Goal: Information Seeking & Learning: Learn about a topic

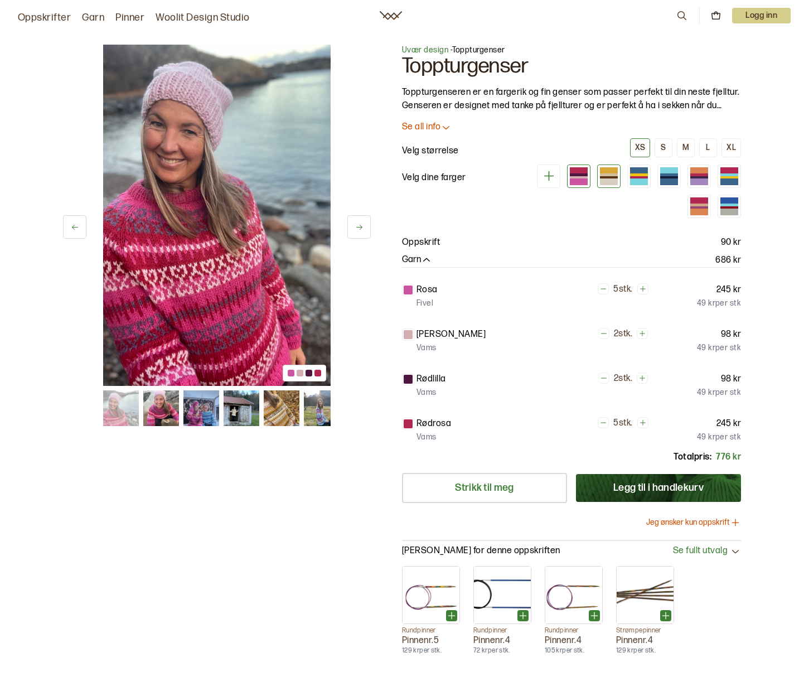
click at [611, 174] on div at bounding box center [609, 174] width 18 height 3
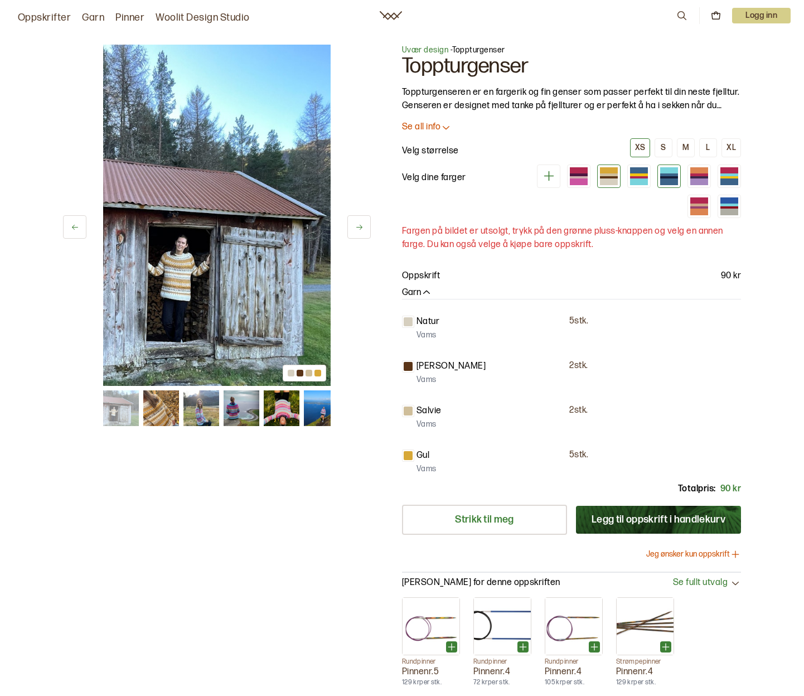
click at [658, 180] on div at bounding box center [668, 176] width 23 height 23
click at [663, 180] on div at bounding box center [669, 181] width 18 height 6
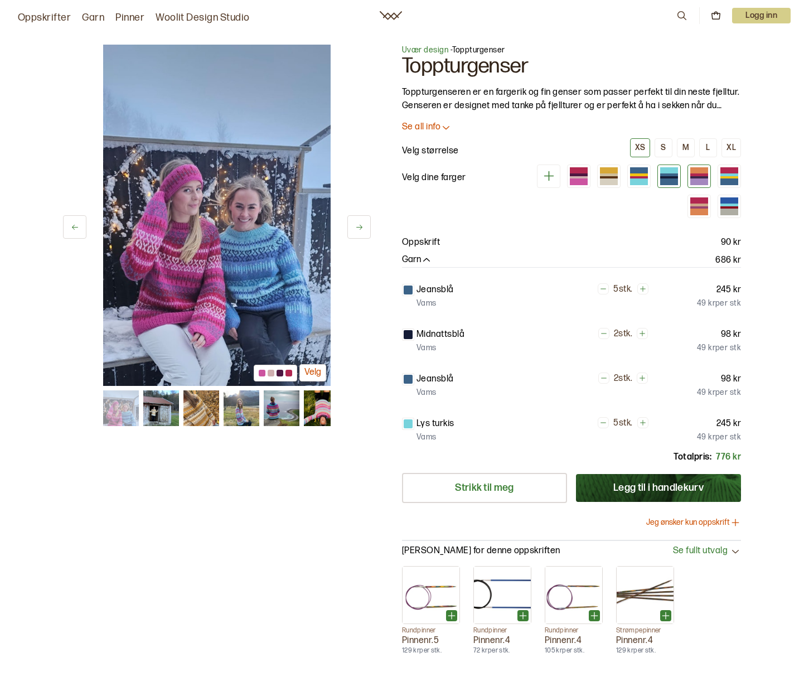
click at [697, 177] on div at bounding box center [699, 177] width 18 height 3
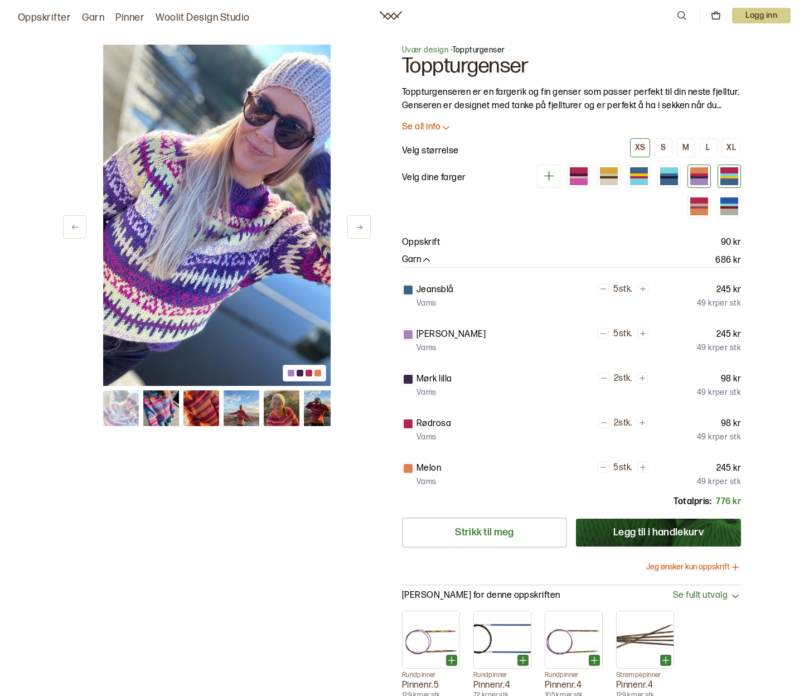
click at [732, 177] on div at bounding box center [729, 177] width 18 height 3
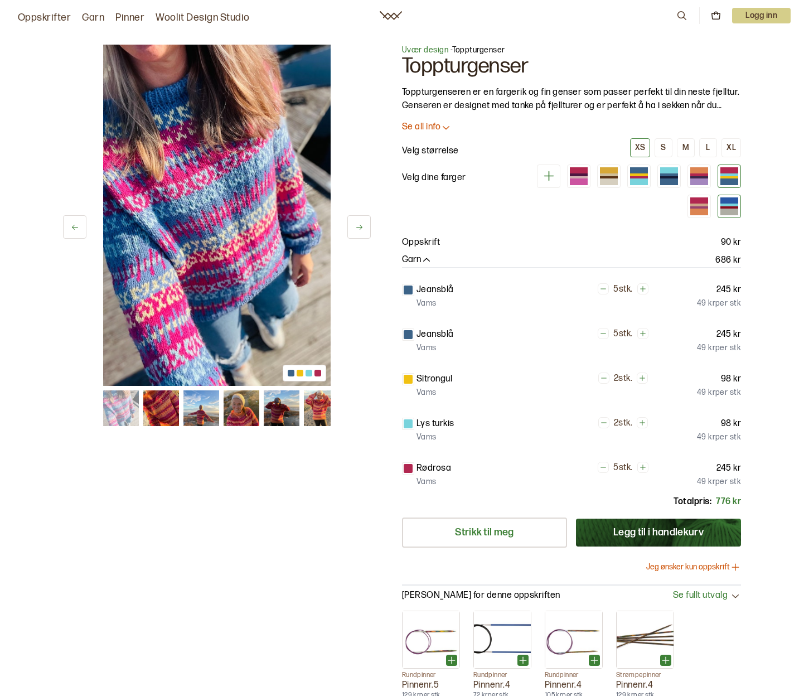
click at [727, 205] on div at bounding box center [729, 205] width 18 height 3
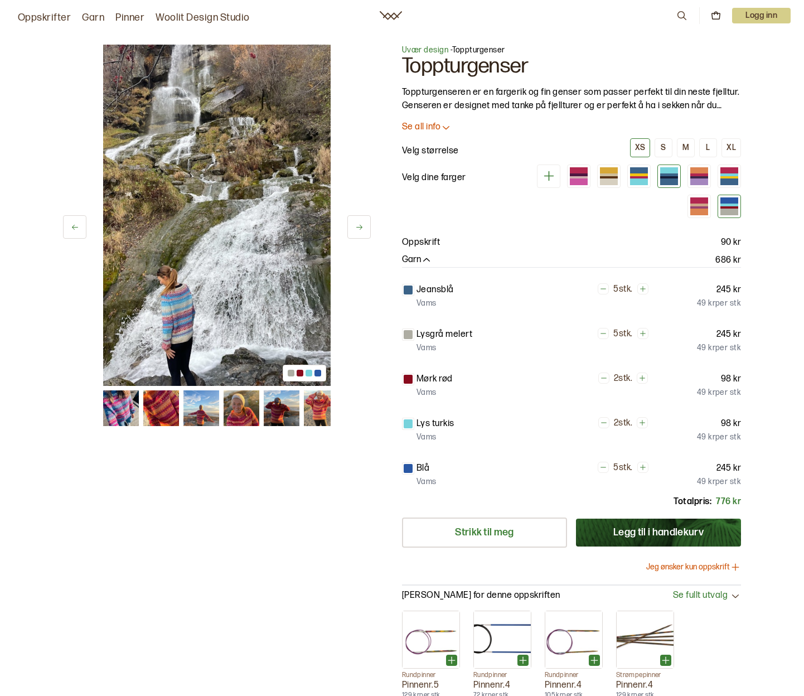
click at [671, 181] on div at bounding box center [669, 181] width 18 height 6
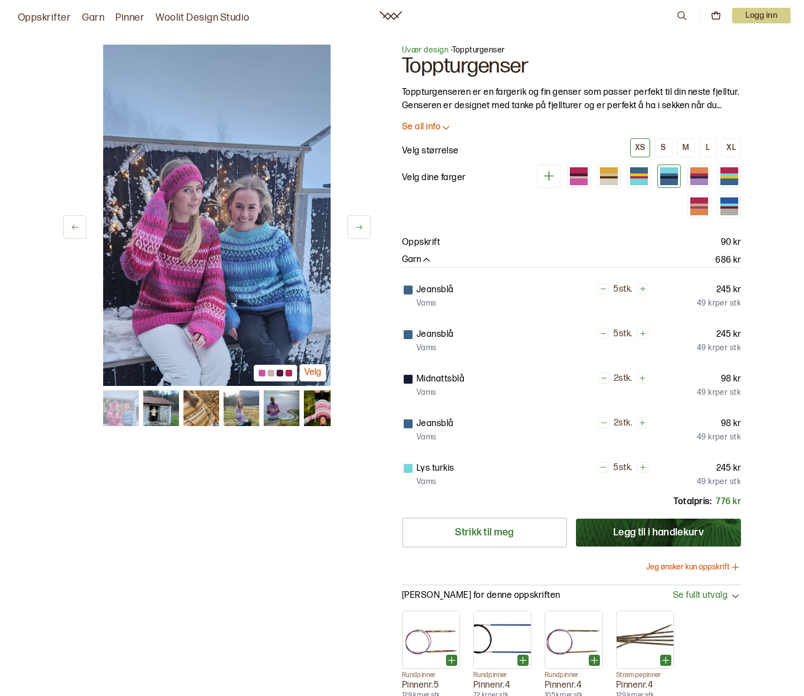
click at [260, 289] on img at bounding box center [217, 215] width 228 height 341
click at [110, 415] on img at bounding box center [121, 408] width 36 height 36
click at [147, 417] on img at bounding box center [161, 408] width 36 height 36
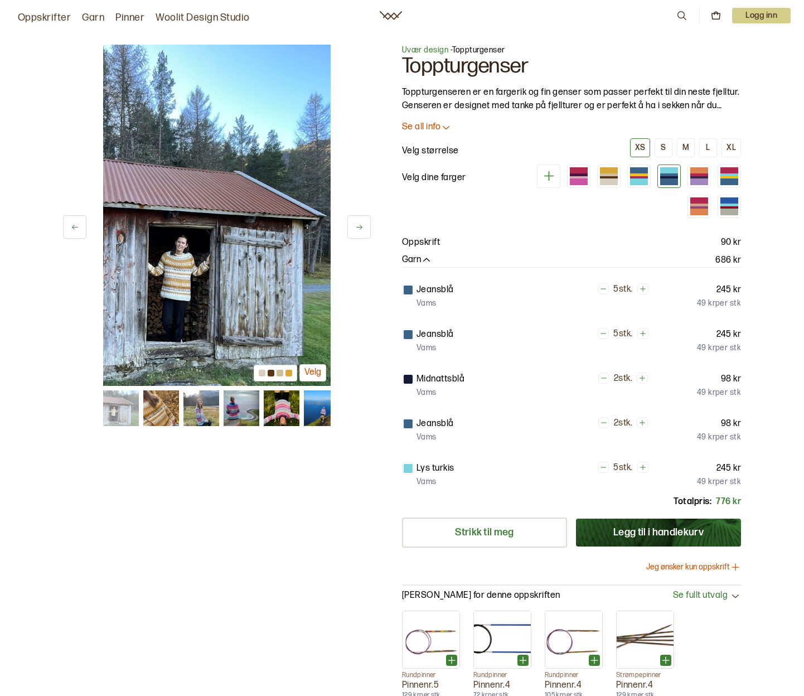
click at [56, 18] on link "Oppskrifter" at bounding box center [44, 18] width 53 height 16
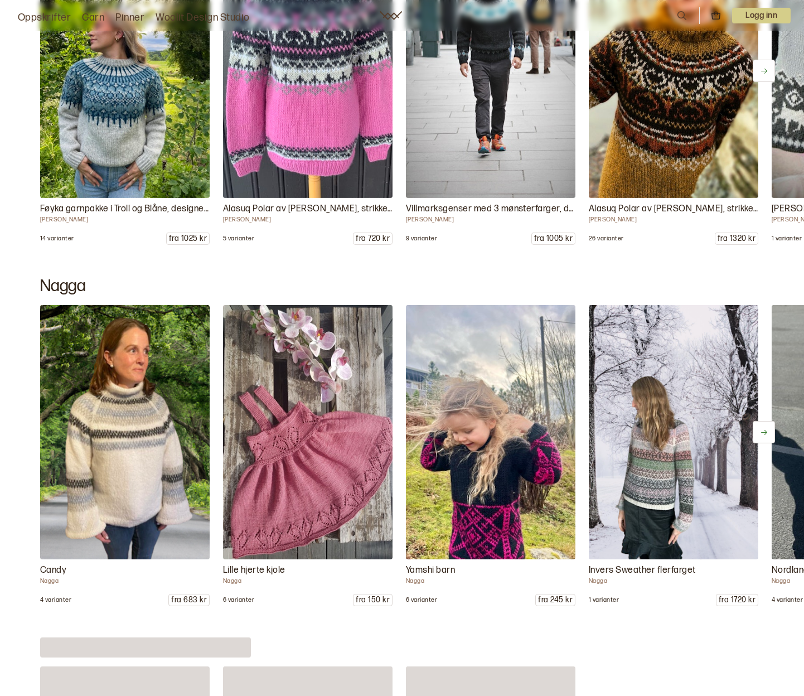
scroll to position [6883, 0]
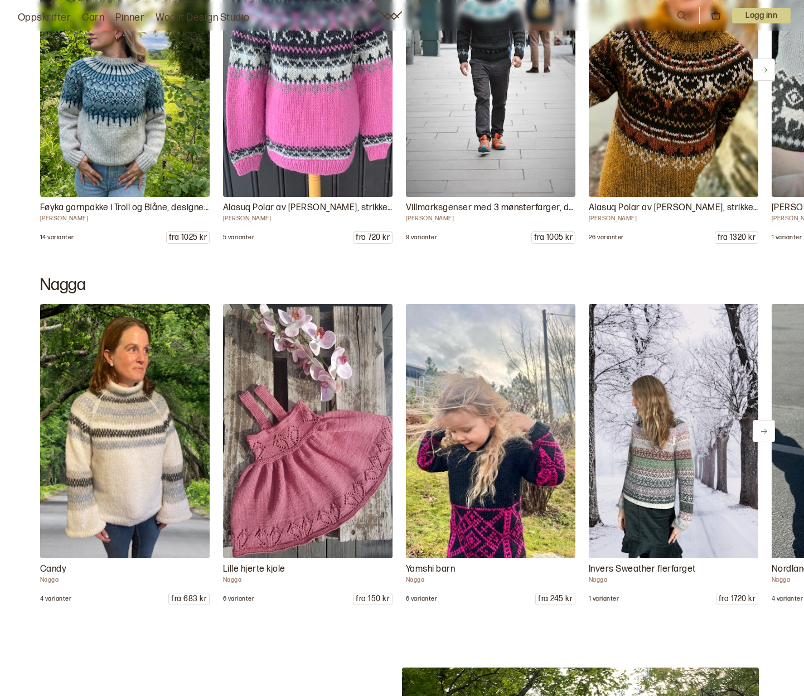
click at [511, 531] on img at bounding box center [491, 431] width 178 height 267
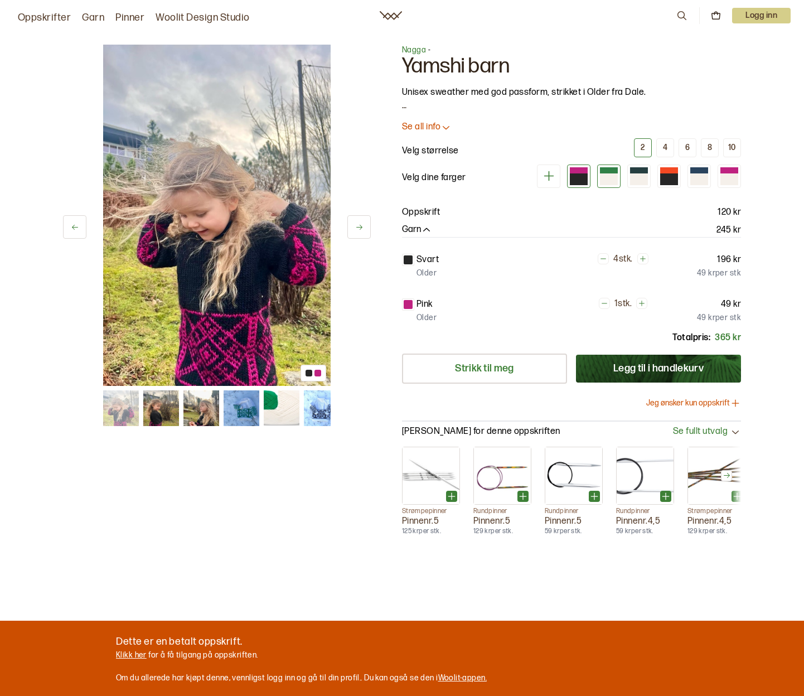
click at [602, 180] on div at bounding box center [609, 179] width 18 height 12
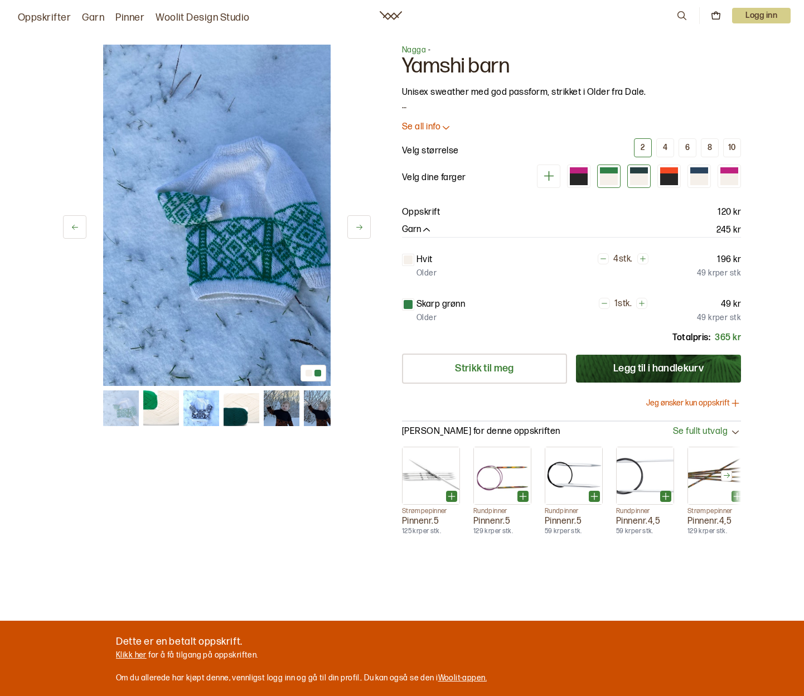
click at [634, 180] on div at bounding box center [639, 179] width 18 height 12
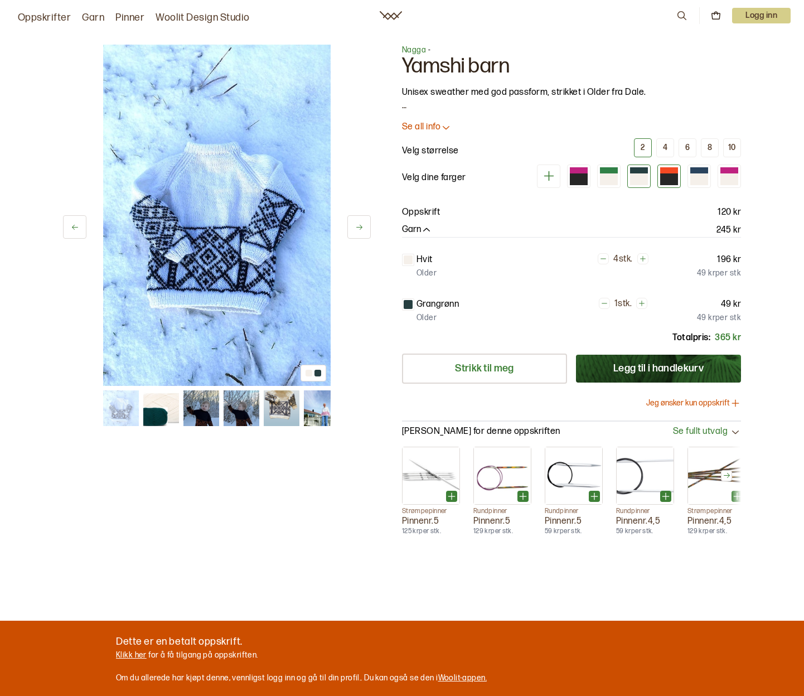
click at [664, 181] on div at bounding box center [669, 179] width 18 height 12
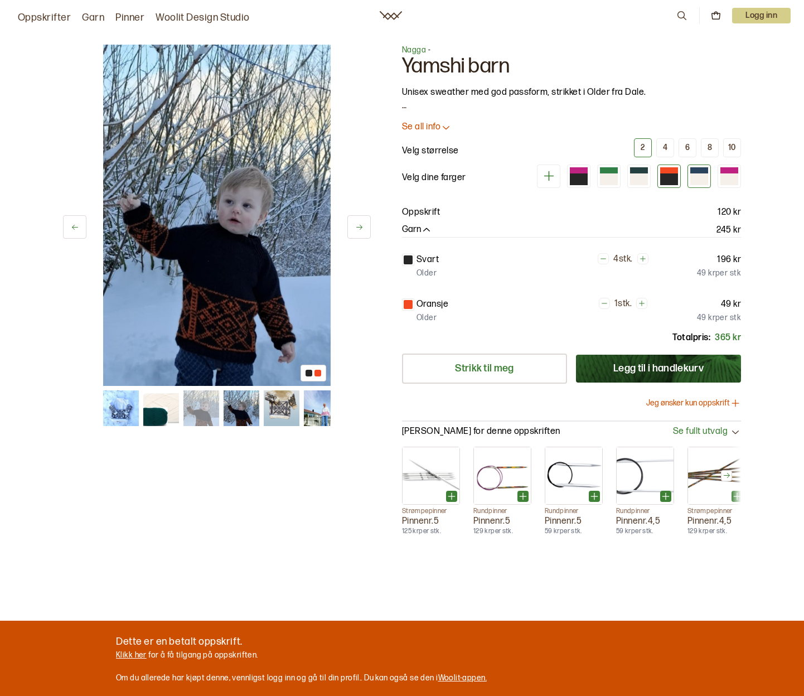
click at [697, 181] on div at bounding box center [699, 179] width 18 height 12
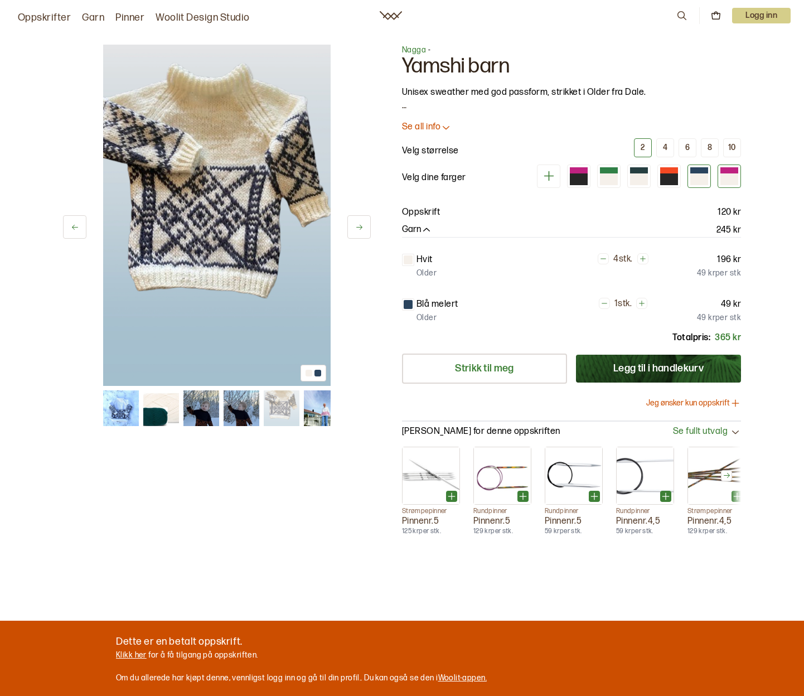
click at [727, 180] on div at bounding box center [729, 179] width 18 height 12
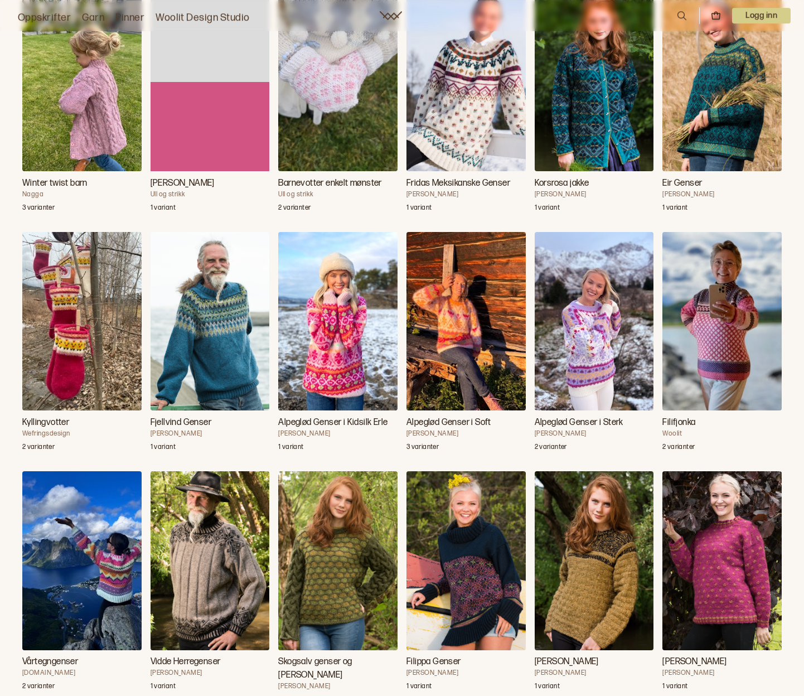
scroll to position [2446, 0]
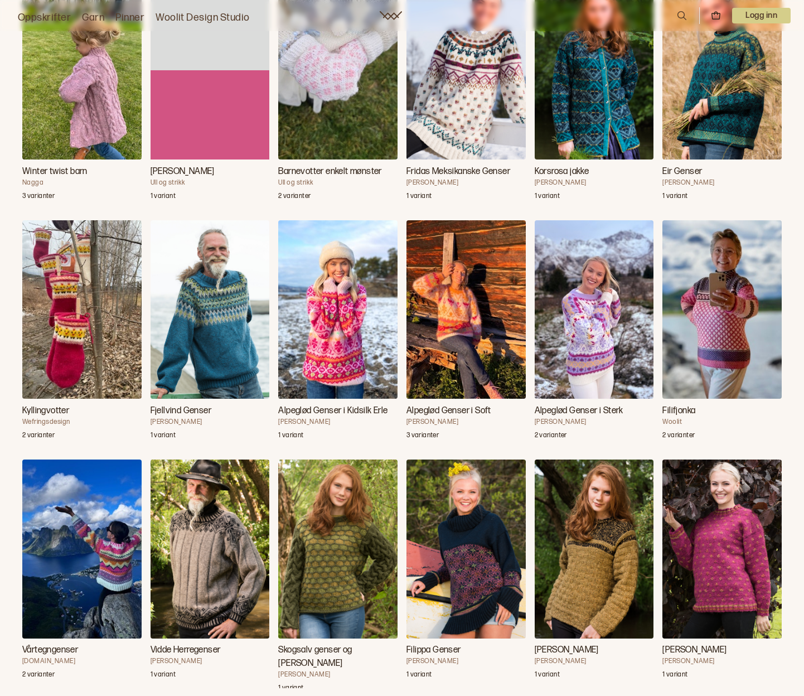
click at [347, 359] on img "Alpeglød Genser i Kidsilk Erle" at bounding box center [337, 309] width 119 height 179
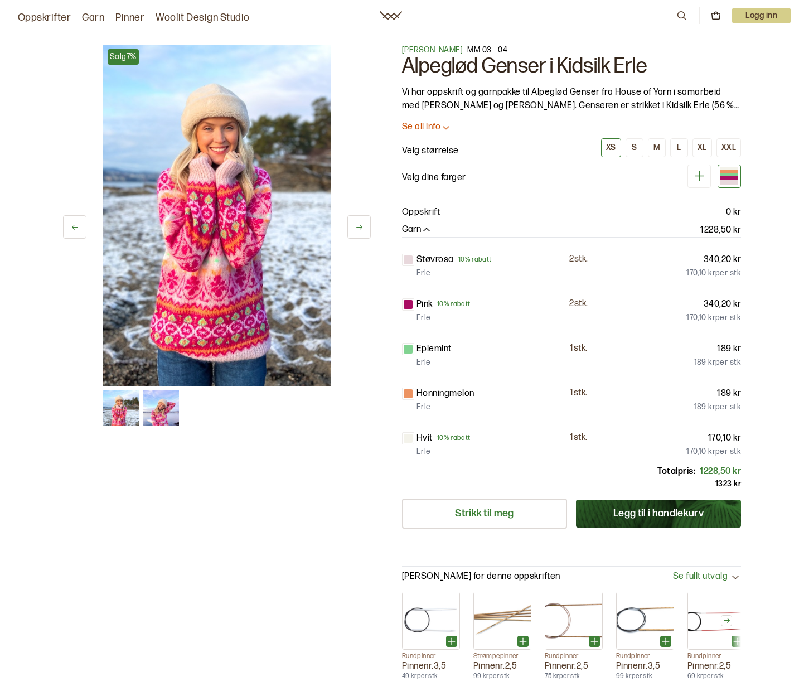
click at [361, 225] on icon at bounding box center [359, 227] width 8 height 8
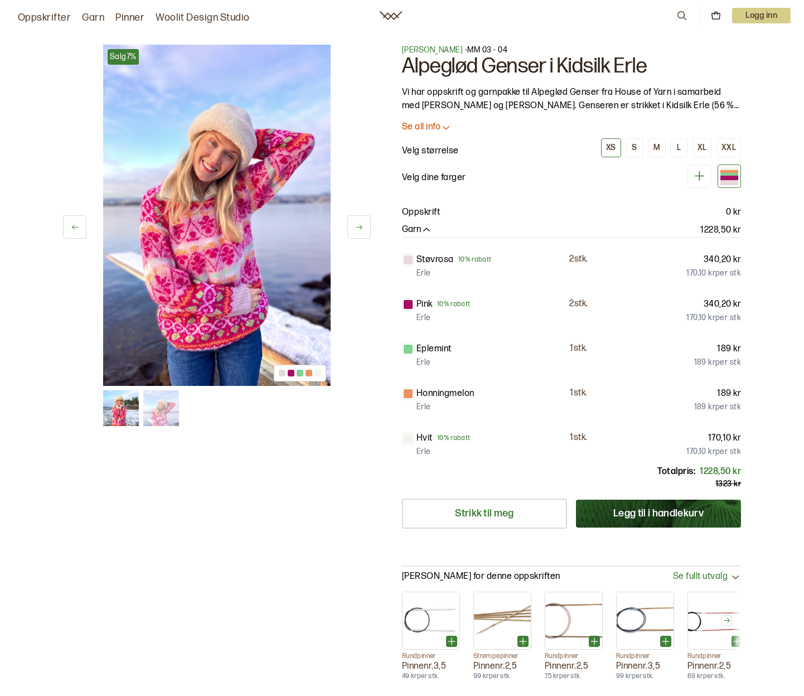
click at [361, 225] on icon at bounding box center [359, 227] width 8 height 8
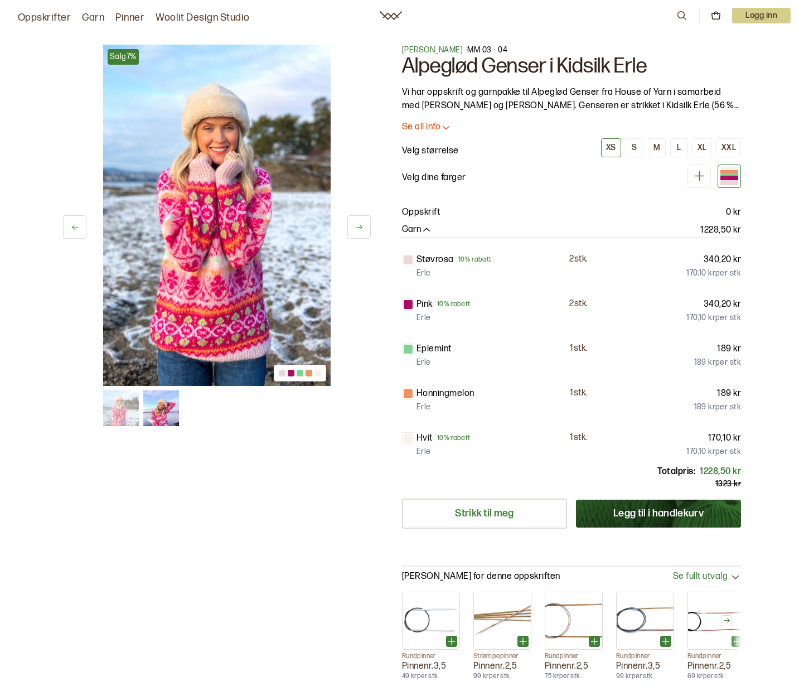
click at [361, 225] on icon at bounding box center [359, 227] width 8 height 8
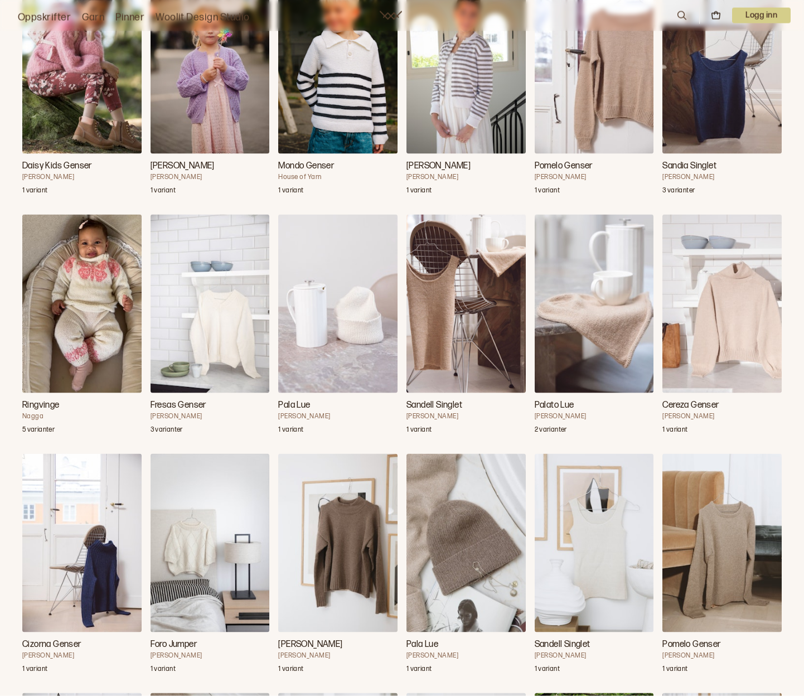
scroll to position [7110, 0]
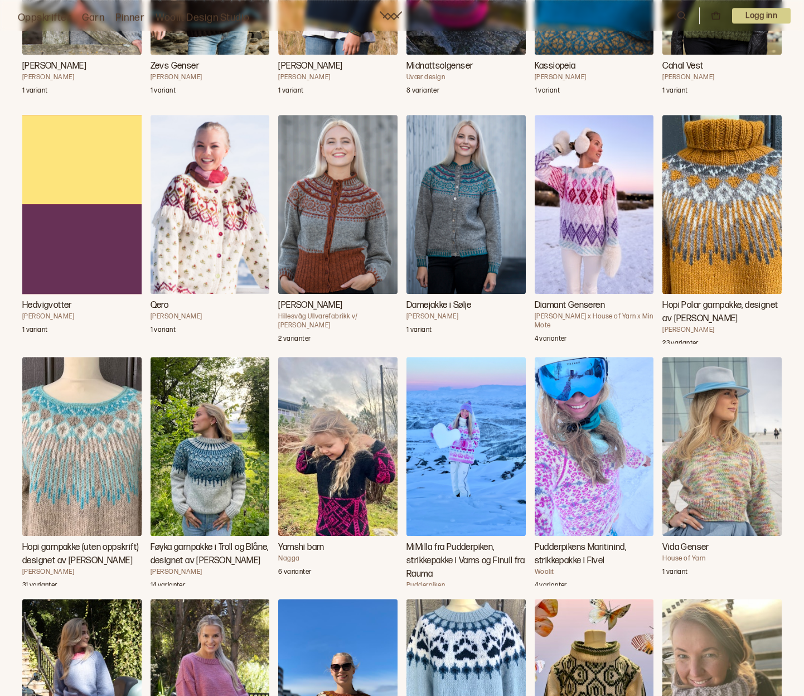
scroll to position [3356, 0]
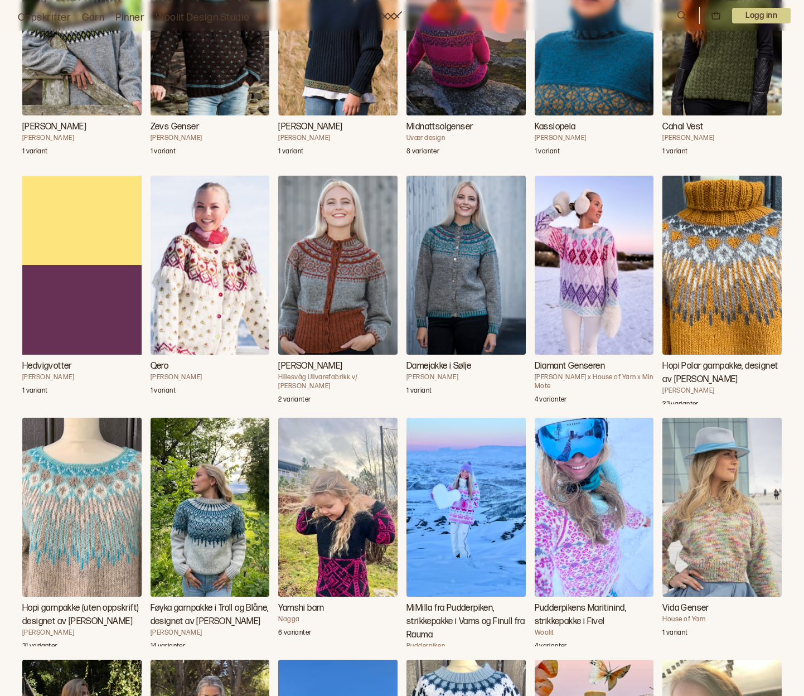
click at [456, 558] on img "MiMilla fra Pudderpiken, strikkepakke i Vams og Finull fra Rauma" at bounding box center [466, 507] width 119 height 178
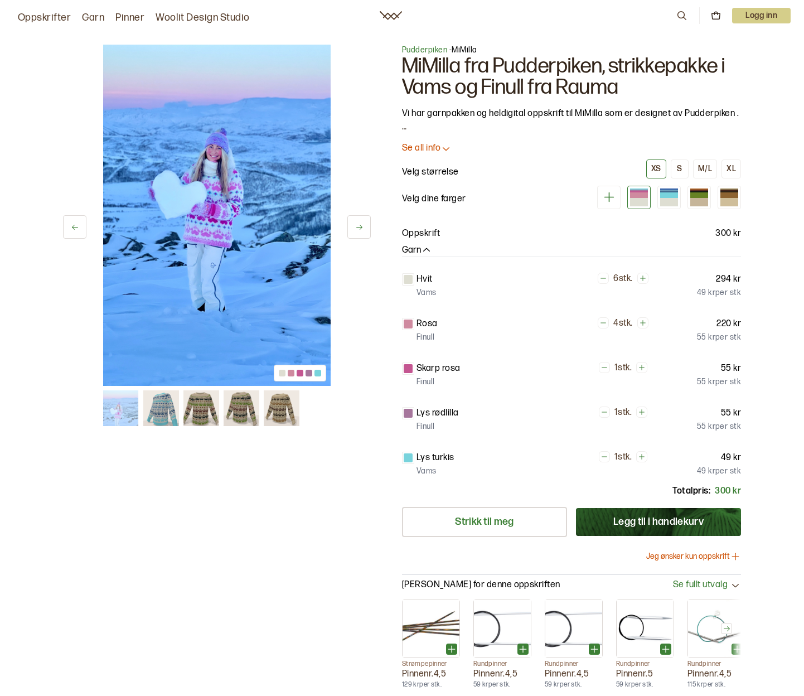
click at [162, 415] on img at bounding box center [161, 408] width 36 height 36
click at [192, 412] on img at bounding box center [201, 408] width 36 height 36
click at [671, 200] on div at bounding box center [669, 202] width 18 height 8
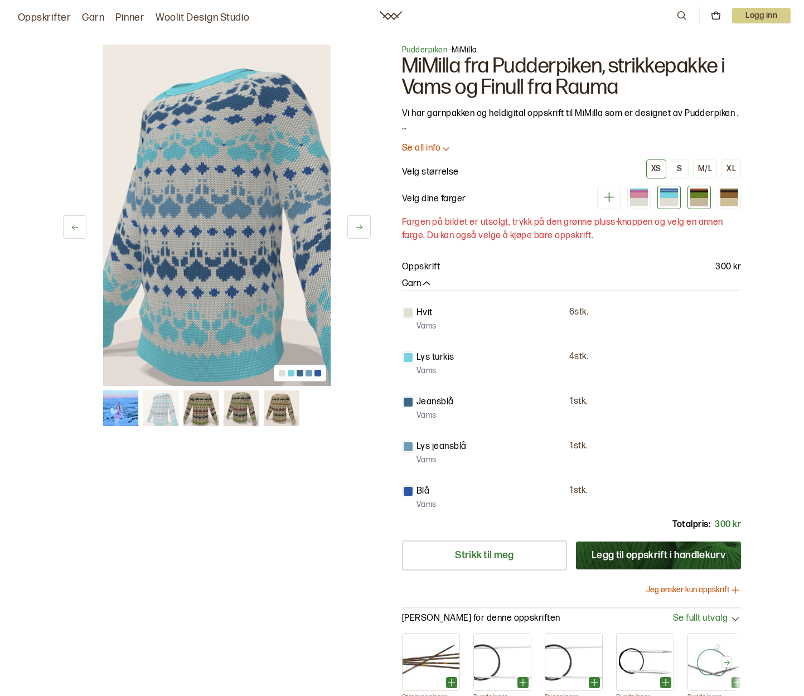
click at [697, 198] on div at bounding box center [699, 195] width 18 height 6
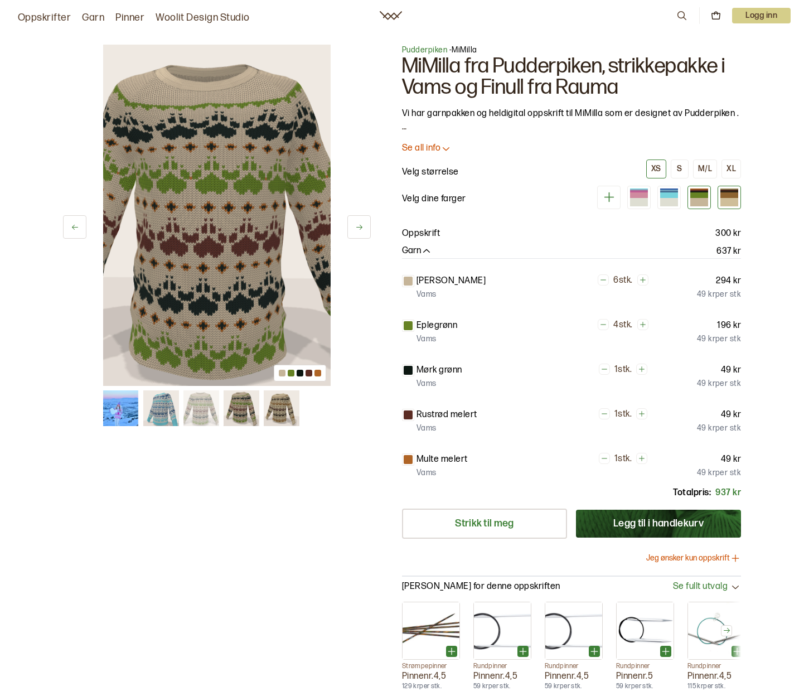
click at [725, 194] on div at bounding box center [729, 195] width 18 height 6
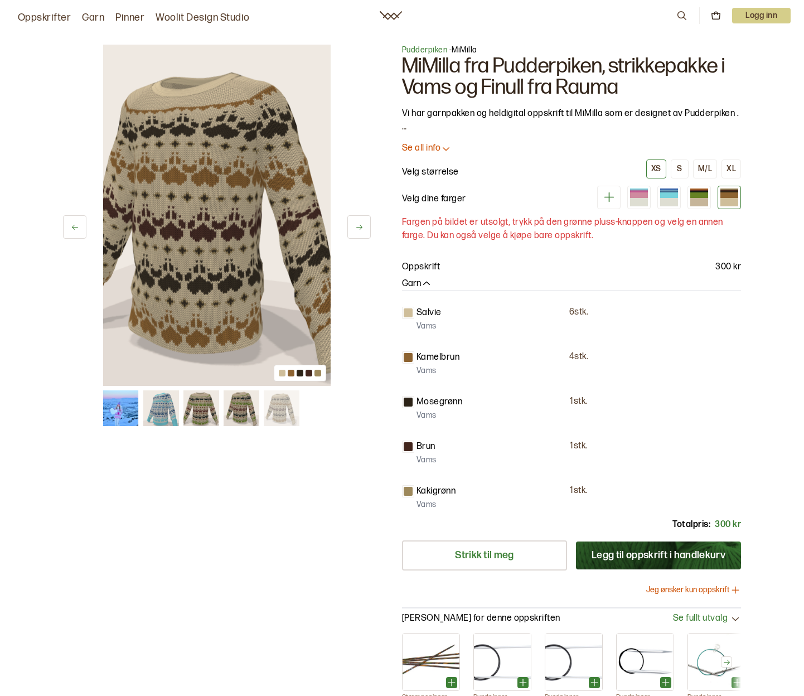
click at [62, 18] on link "Oppskrifter" at bounding box center [44, 18] width 53 height 16
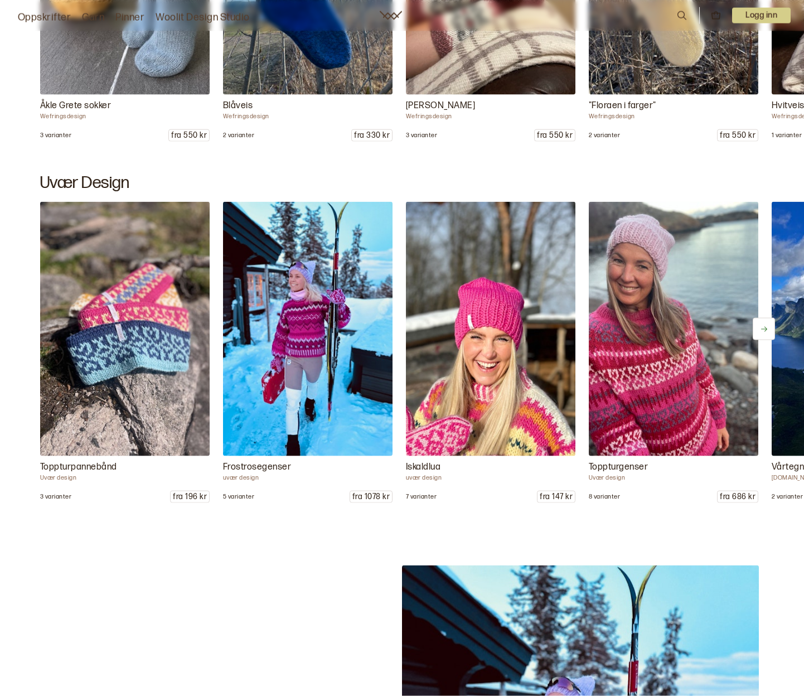
scroll to position [1308, 0]
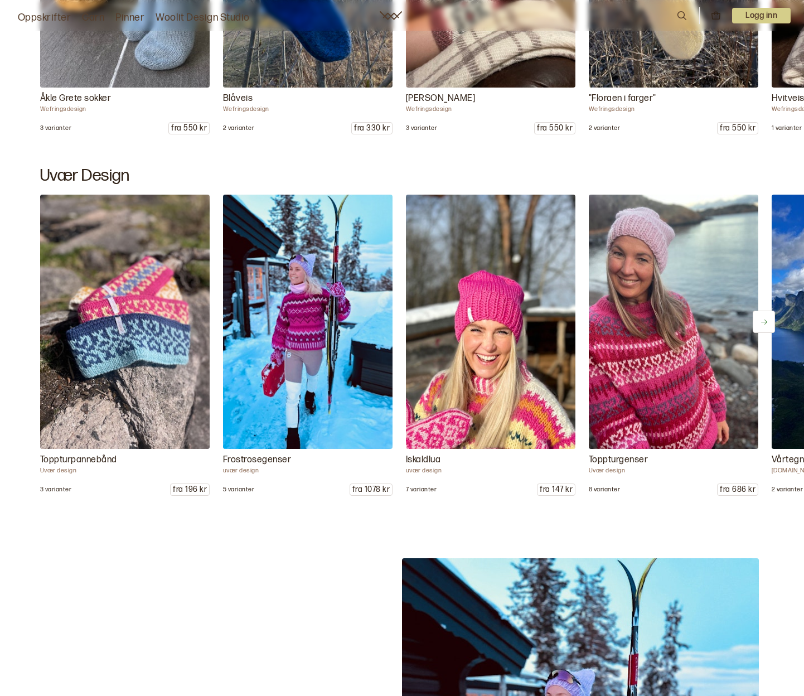
click at [767, 328] on button at bounding box center [764, 322] width 22 height 22
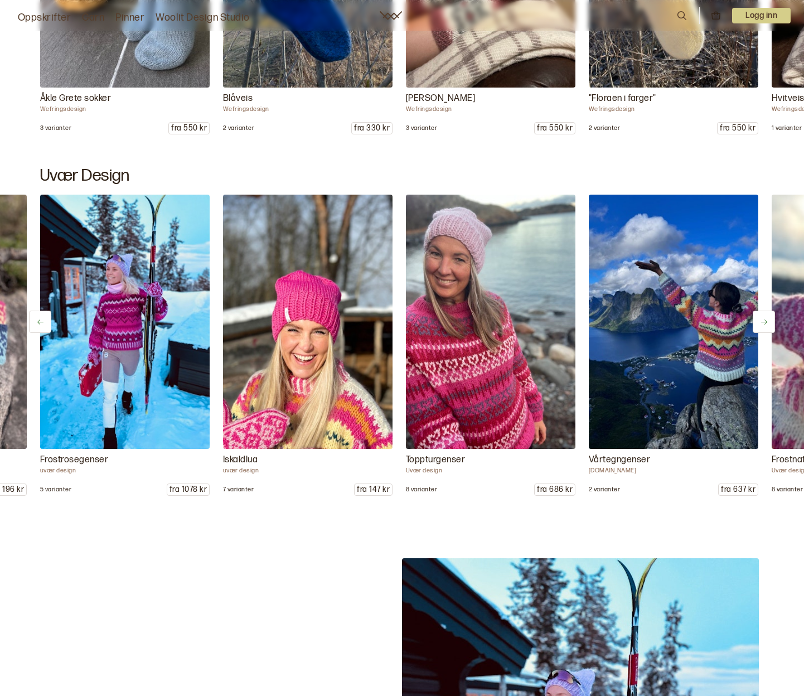
click at [767, 328] on button at bounding box center [764, 322] width 22 height 22
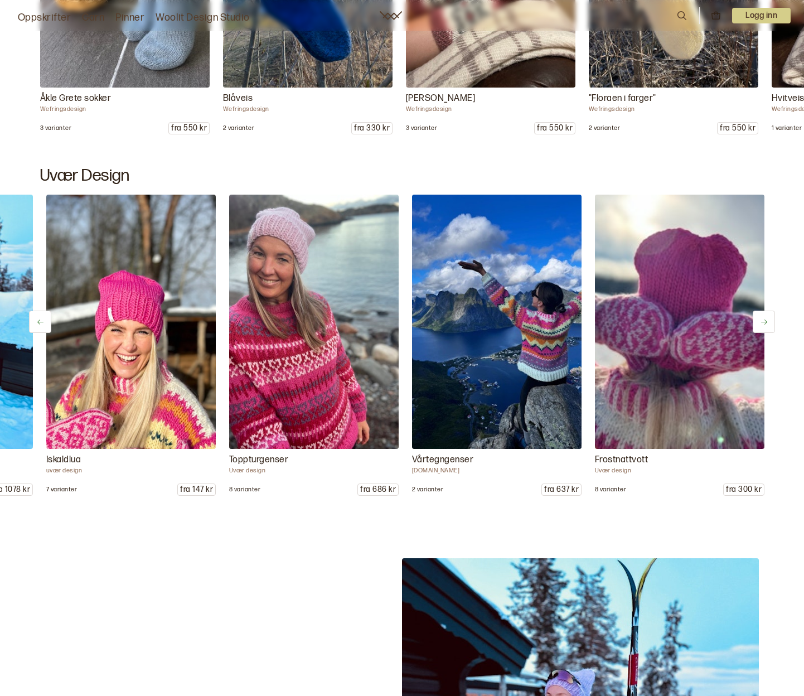
scroll to position [0, 360]
click at [767, 328] on div "Toppturpannebånd Uvær design 3 varianter fra 196 kr Frostrosegenser uvær design…" at bounding box center [402, 345] width 804 height 301
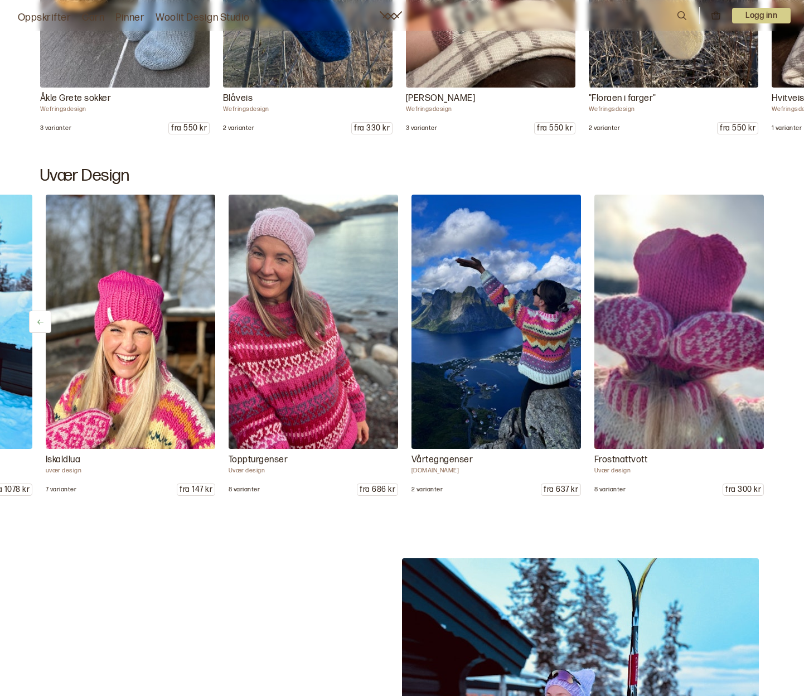
click at [529, 328] on img at bounding box center [496, 321] width 178 height 267
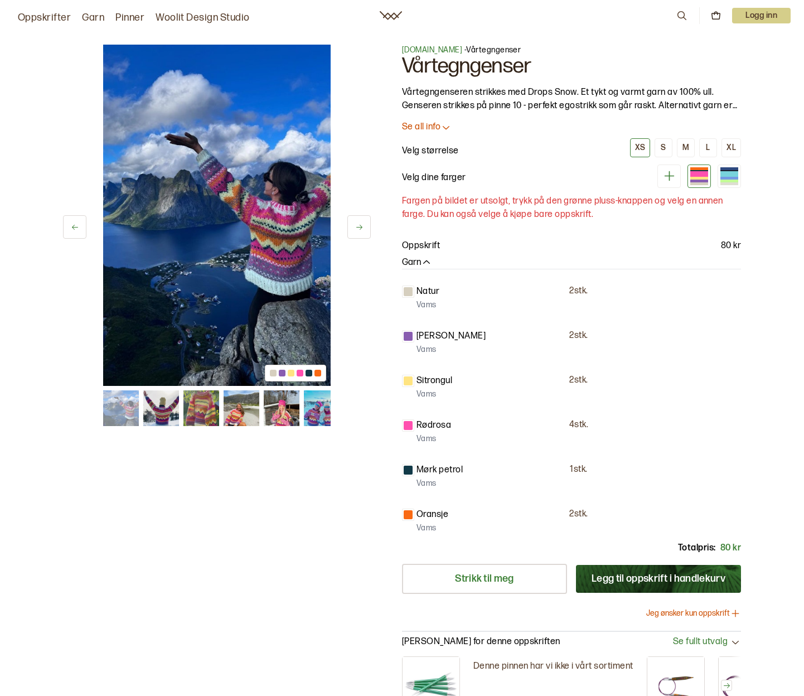
click at [356, 233] on button at bounding box center [358, 226] width 23 height 23
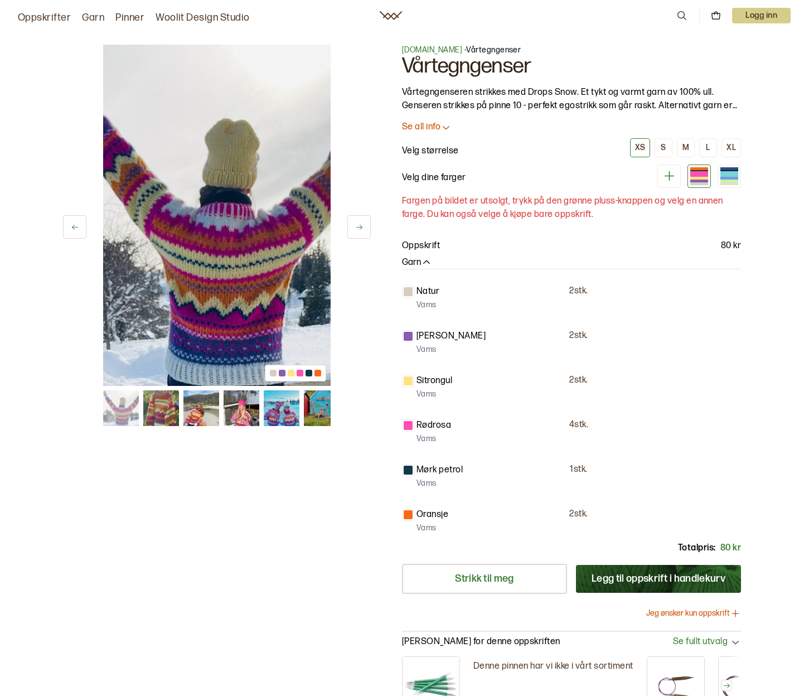
click at [356, 233] on button at bounding box center [358, 226] width 23 height 23
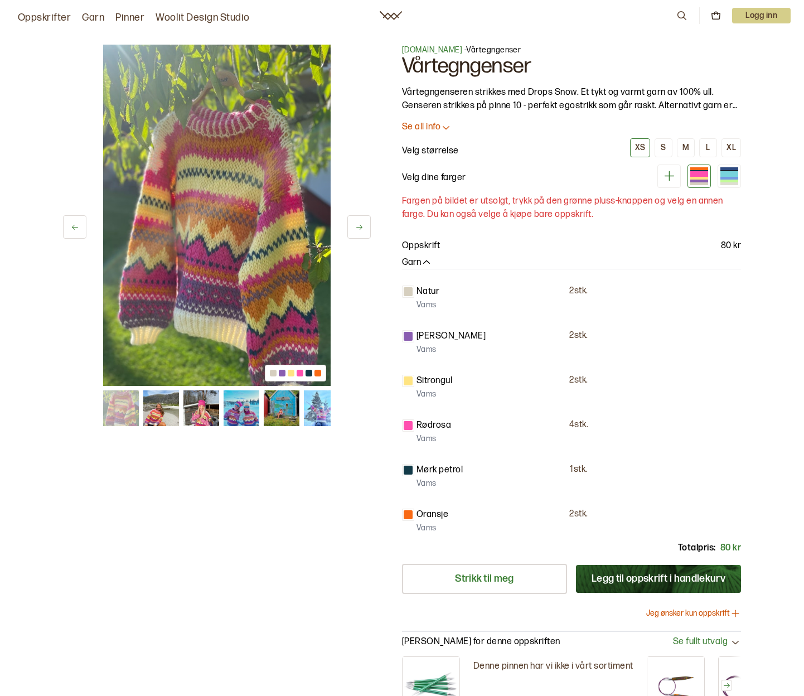
click at [356, 233] on button at bounding box center [358, 226] width 23 height 23
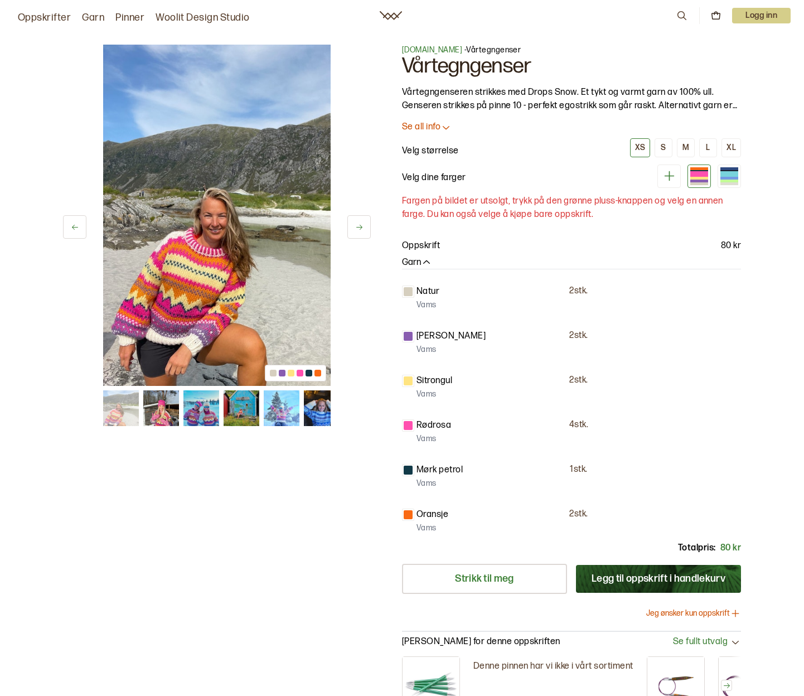
click at [356, 233] on button at bounding box center [358, 226] width 23 height 23
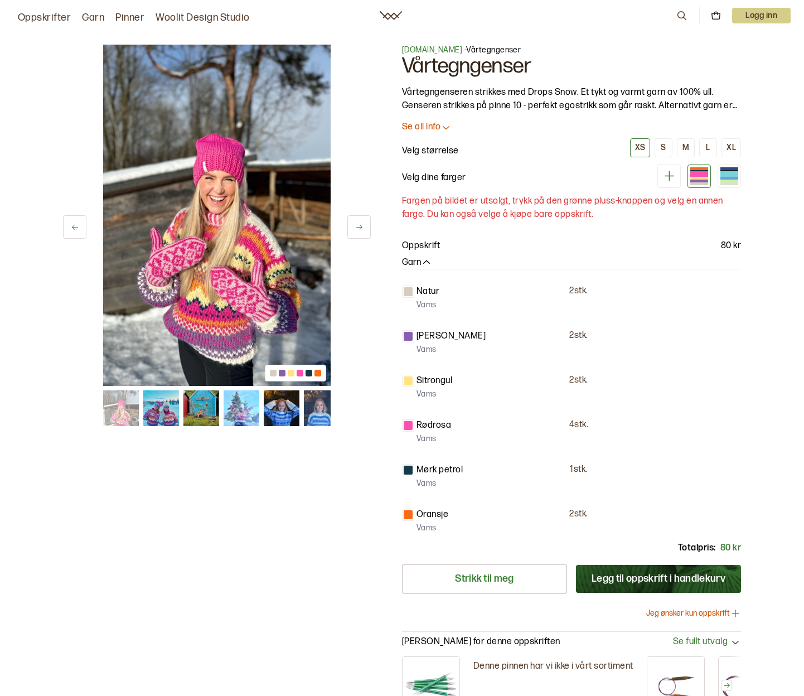
click at [356, 233] on button at bounding box center [358, 226] width 23 height 23
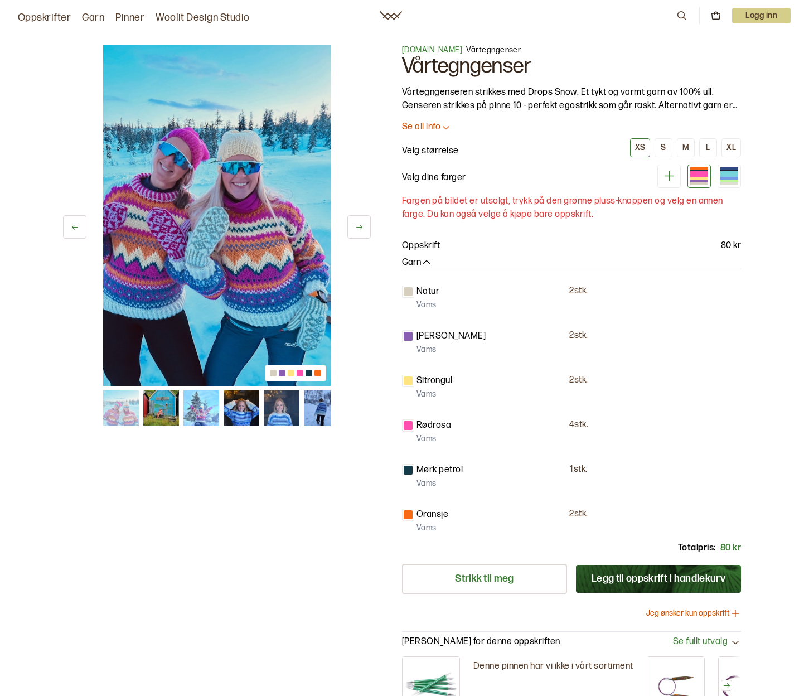
click at [356, 233] on button at bounding box center [358, 226] width 23 height 23
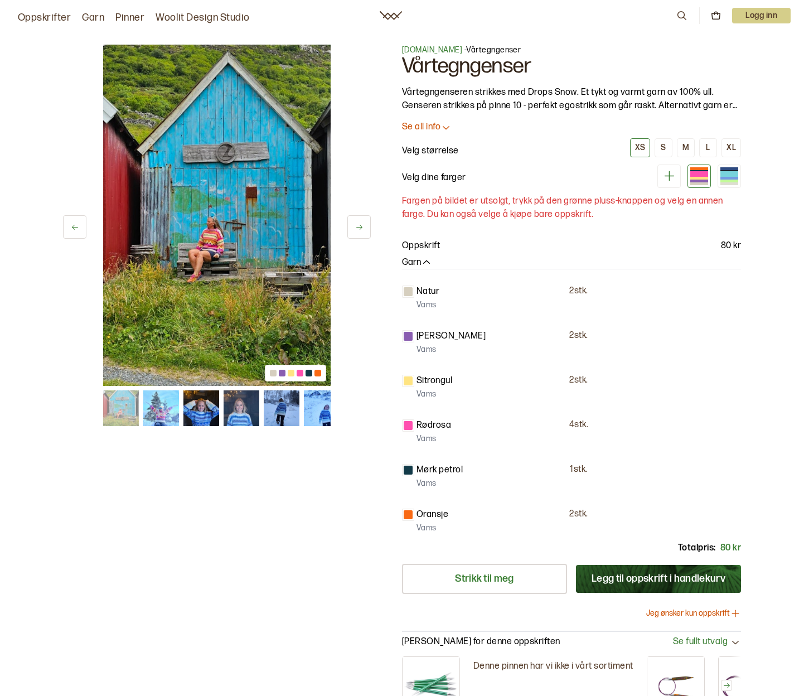
click at [356, 233] on button at bounding box center [358, 226] width 23 height 23
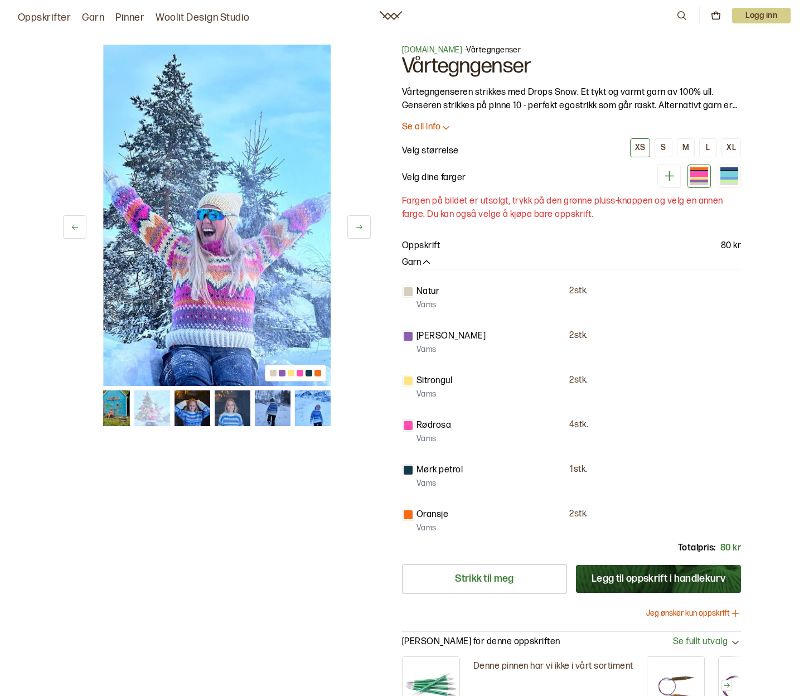
click at [356, 233] on button at bounding box center [358, 226] width 23 height 23
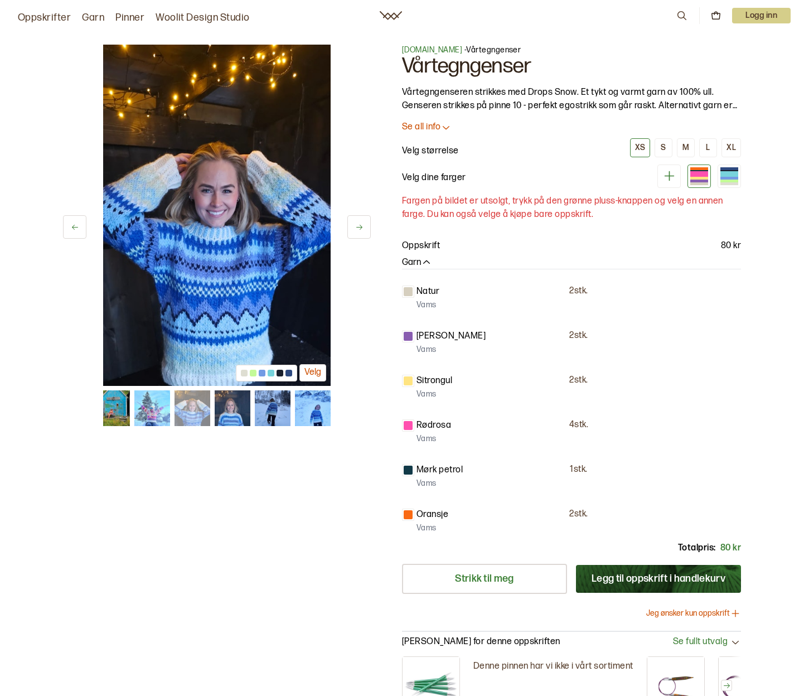
click at [356, 233] on button at bounding box center [358, 226] width 23 height 23
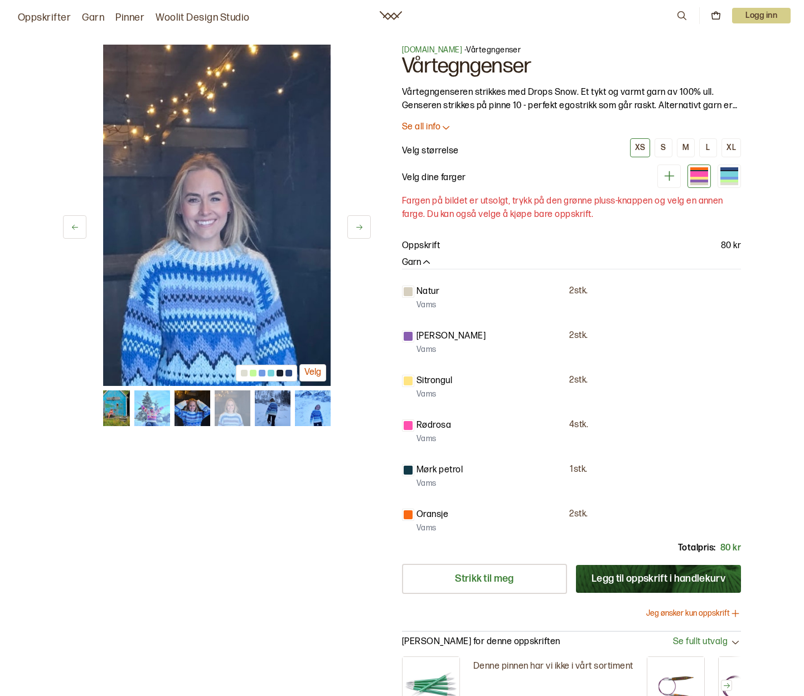
click at [356, 233] on button at bounding box center [358, 226] width 23 height 23
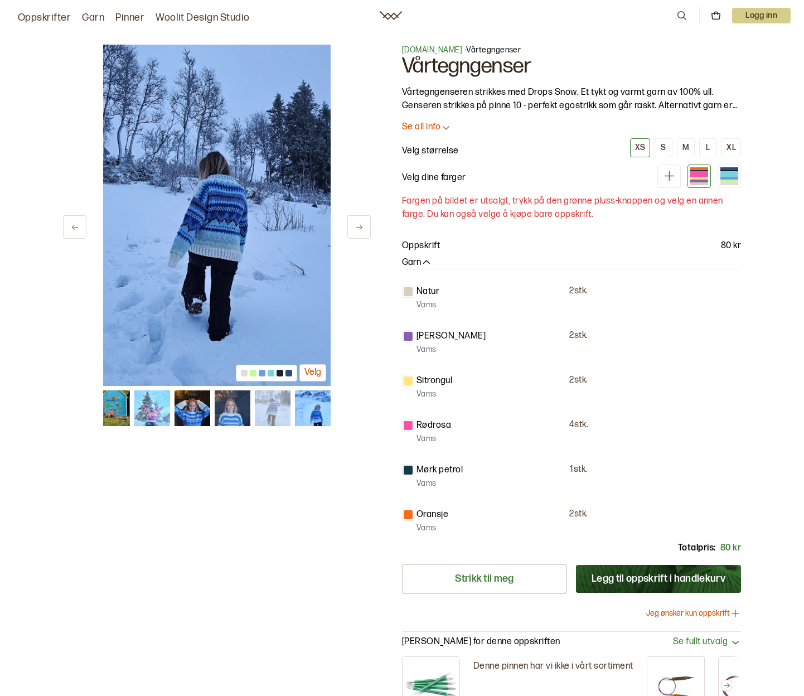
click at [356, 233] on button at bounding box center [358, 226] width 23 height 23
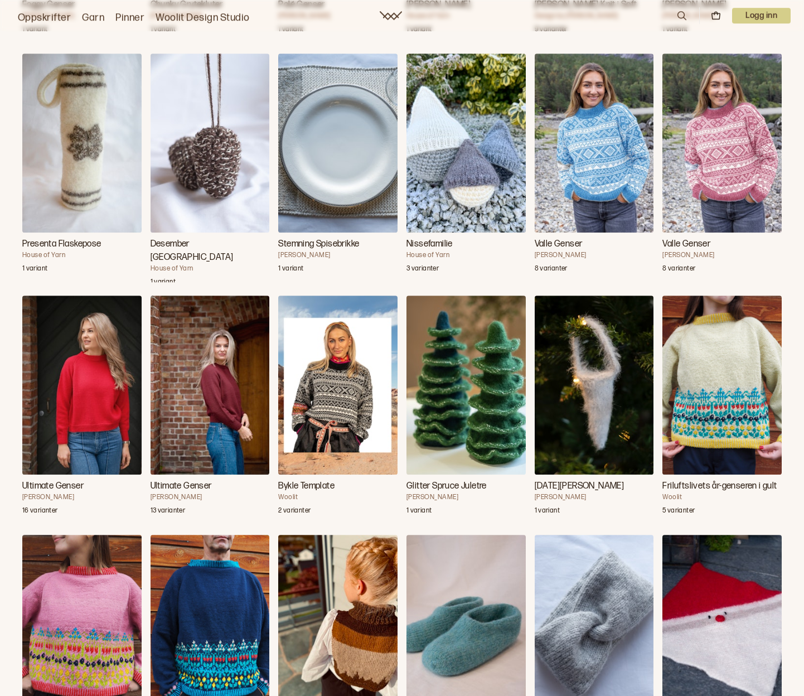
scroll to position [9328, 0]
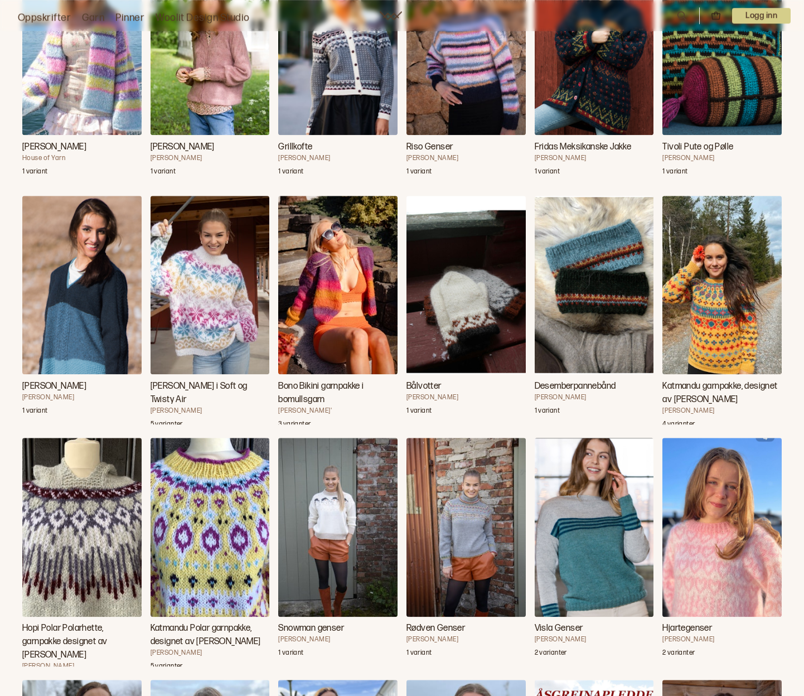
scroll to position [11149, 0]
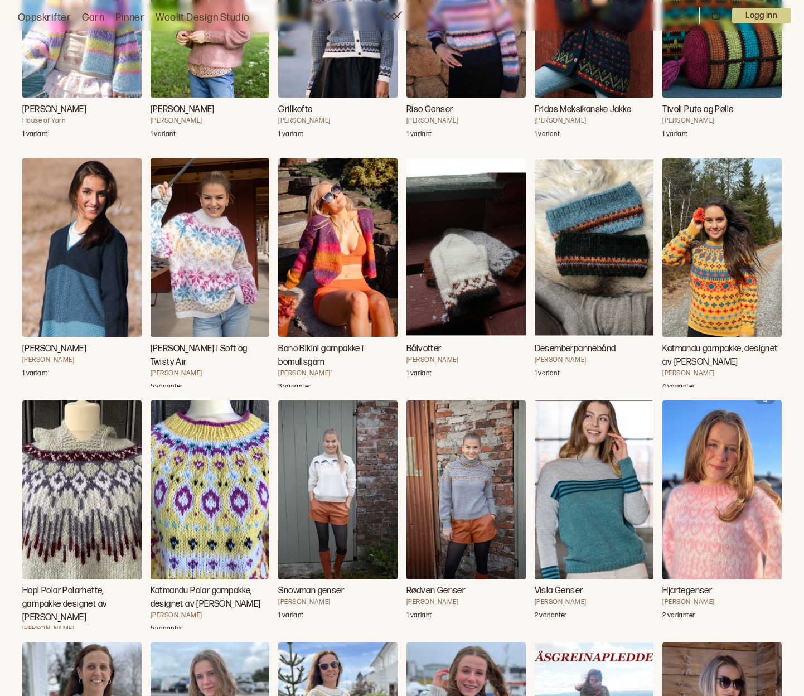
click at [736, 280] on img "Katmandu garnpakke, designet av Linka Neumann" at bounding box center [721, 247] width 119 height 179
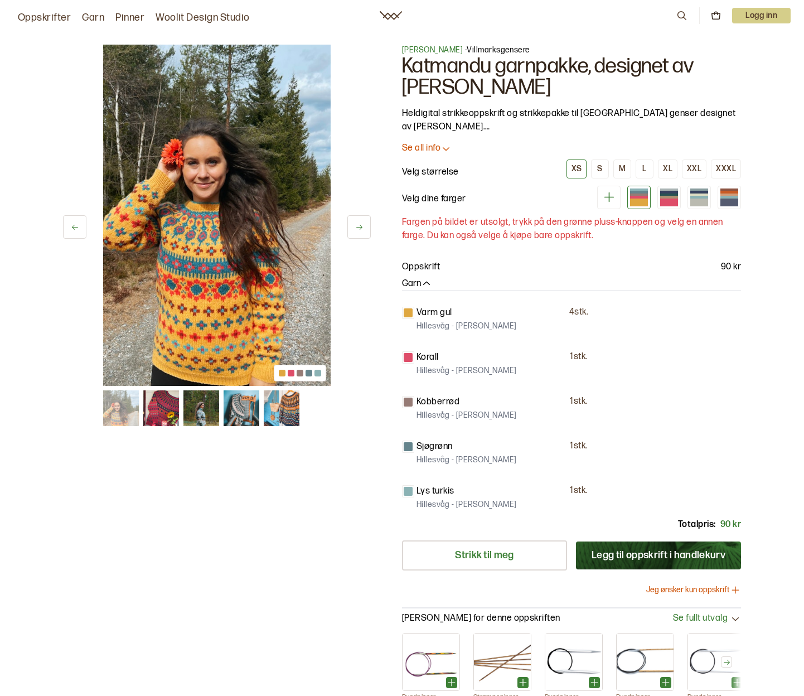
click at [206, 410] on img at bounding box center [201, 408] width 36 height 36
click at [232, 406] on img at bounding box center [242, 408] width 36 height 36
click at [268, 409] on img at bounding box center [282, 408] width 36 height 36
click at [284, 409] on img at bounding box center [282, 408] width 36 height 36
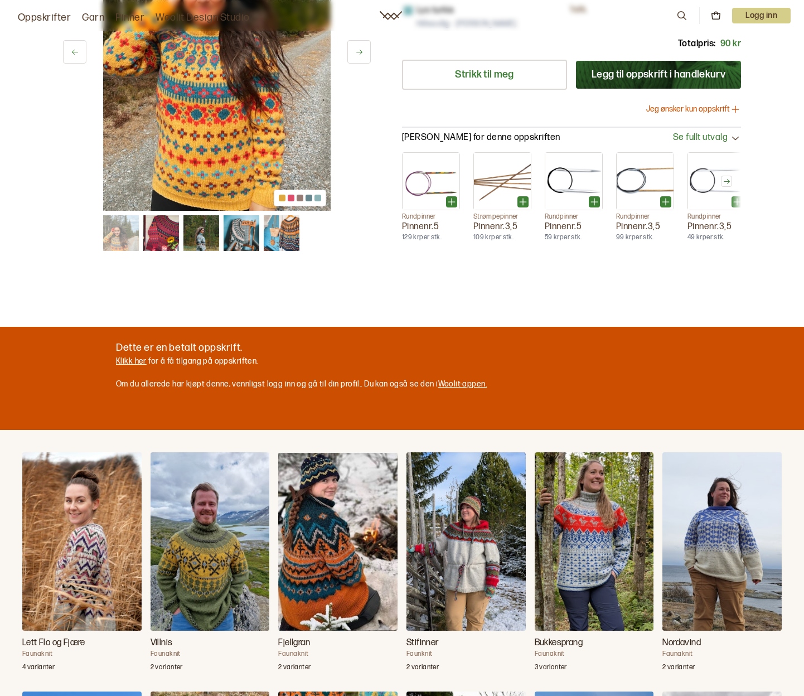
scroll to position [455, 0]
